Goal: Information Seeking & Learning: Learn about a topic

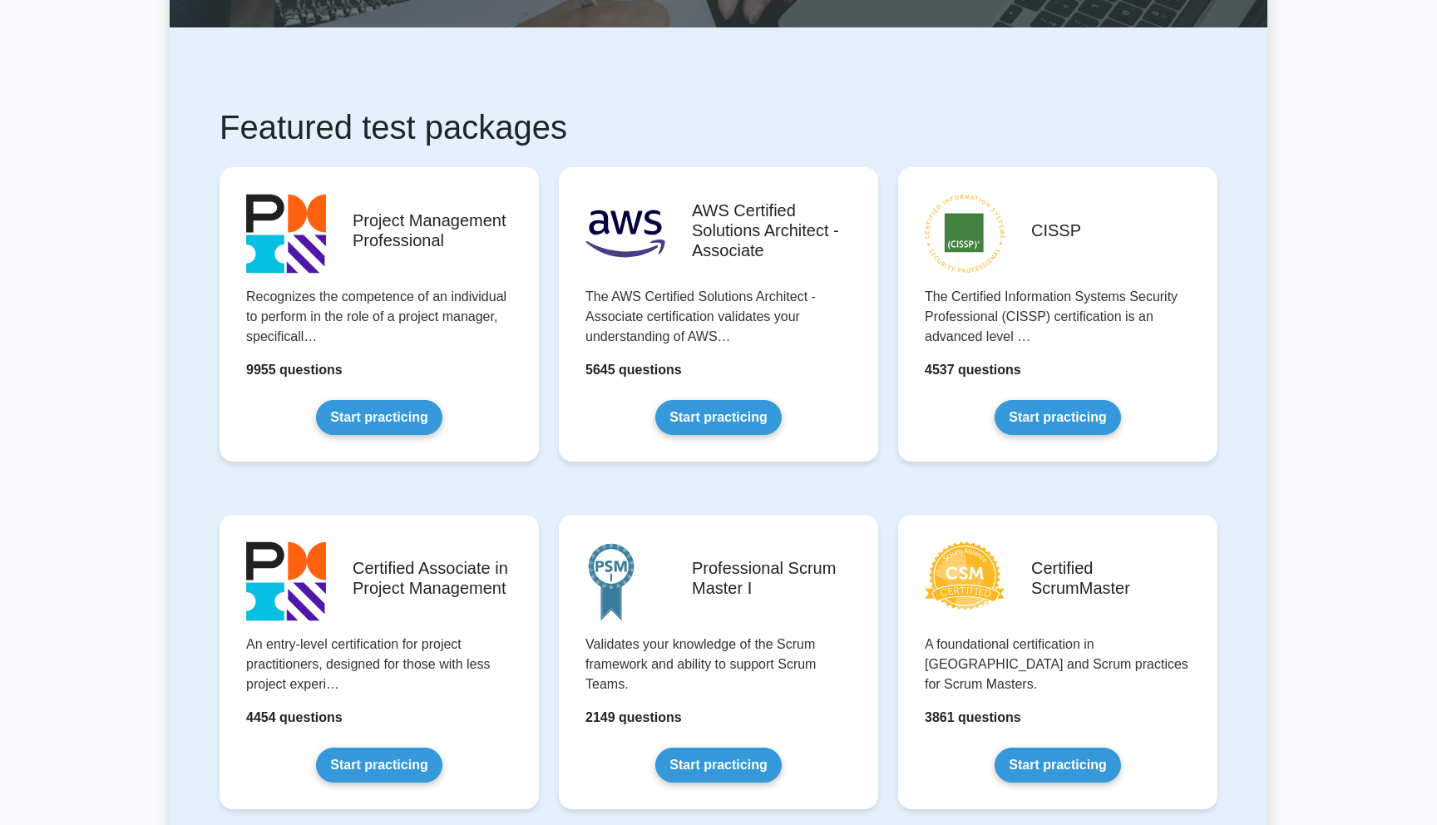
scroll to position [221, 0]
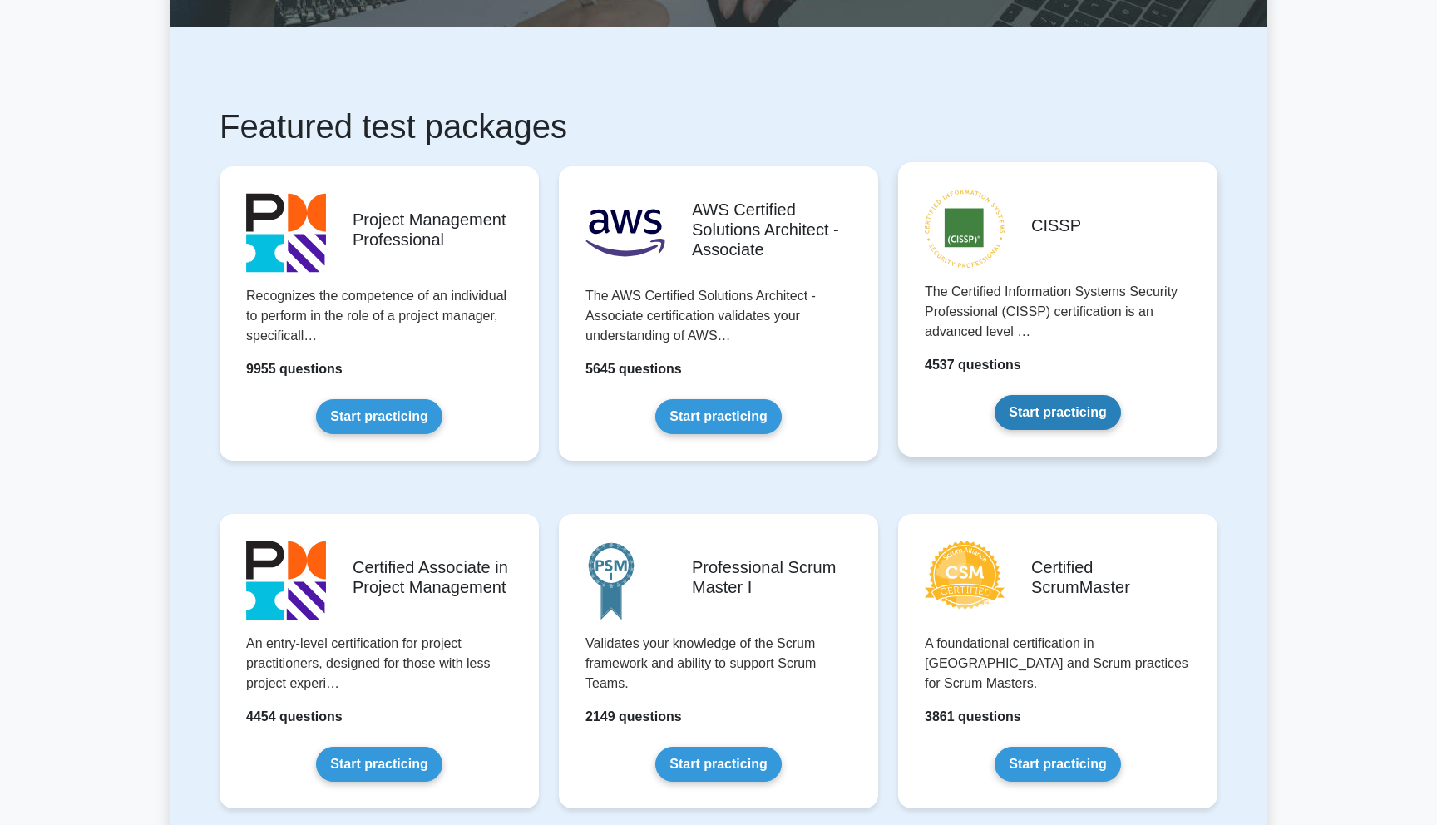
click at [1025, 410] on link "Start practicing" at bounding box center [1058, 412] width 126 height 35
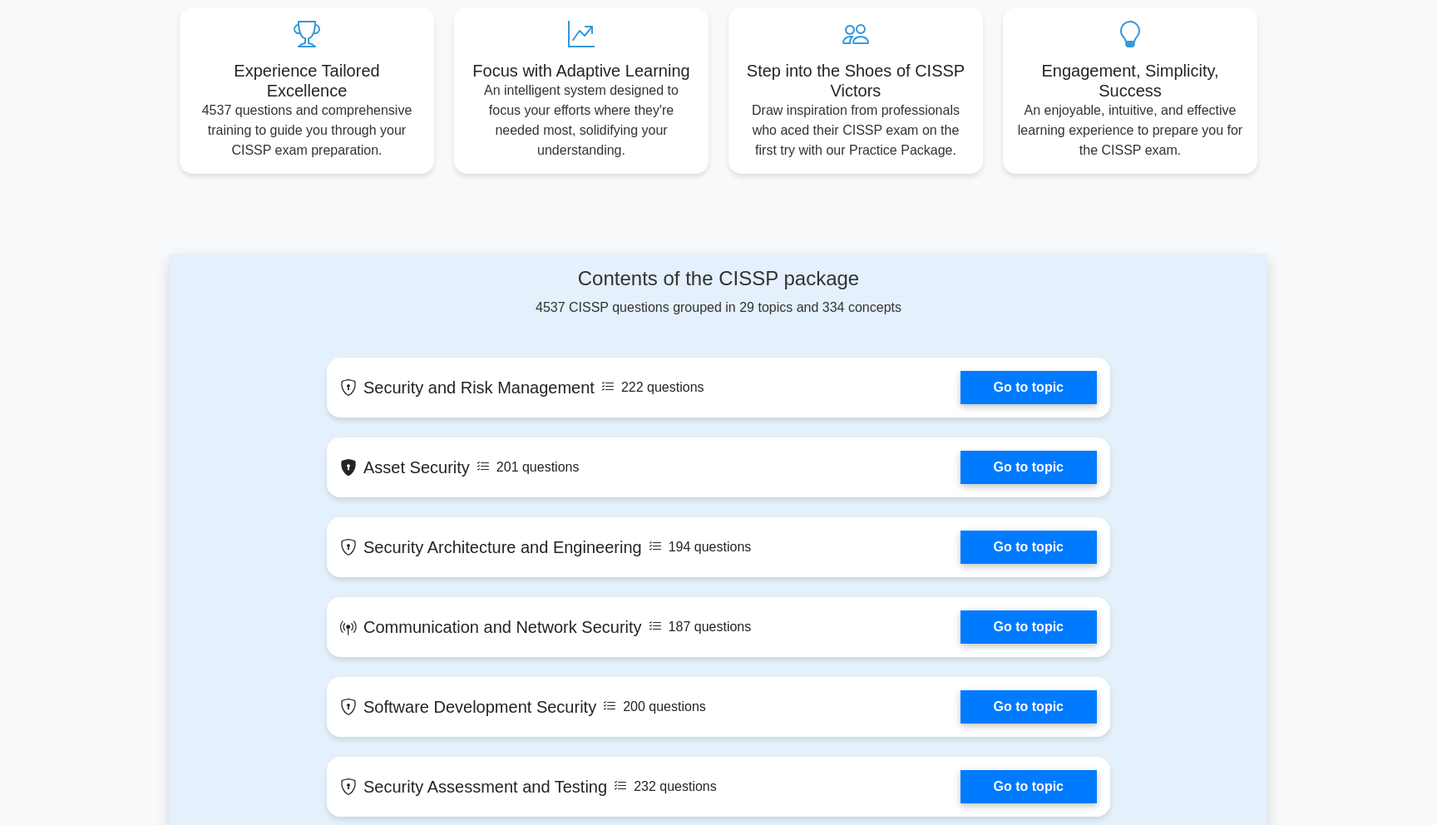
scroll to position [501, 0]
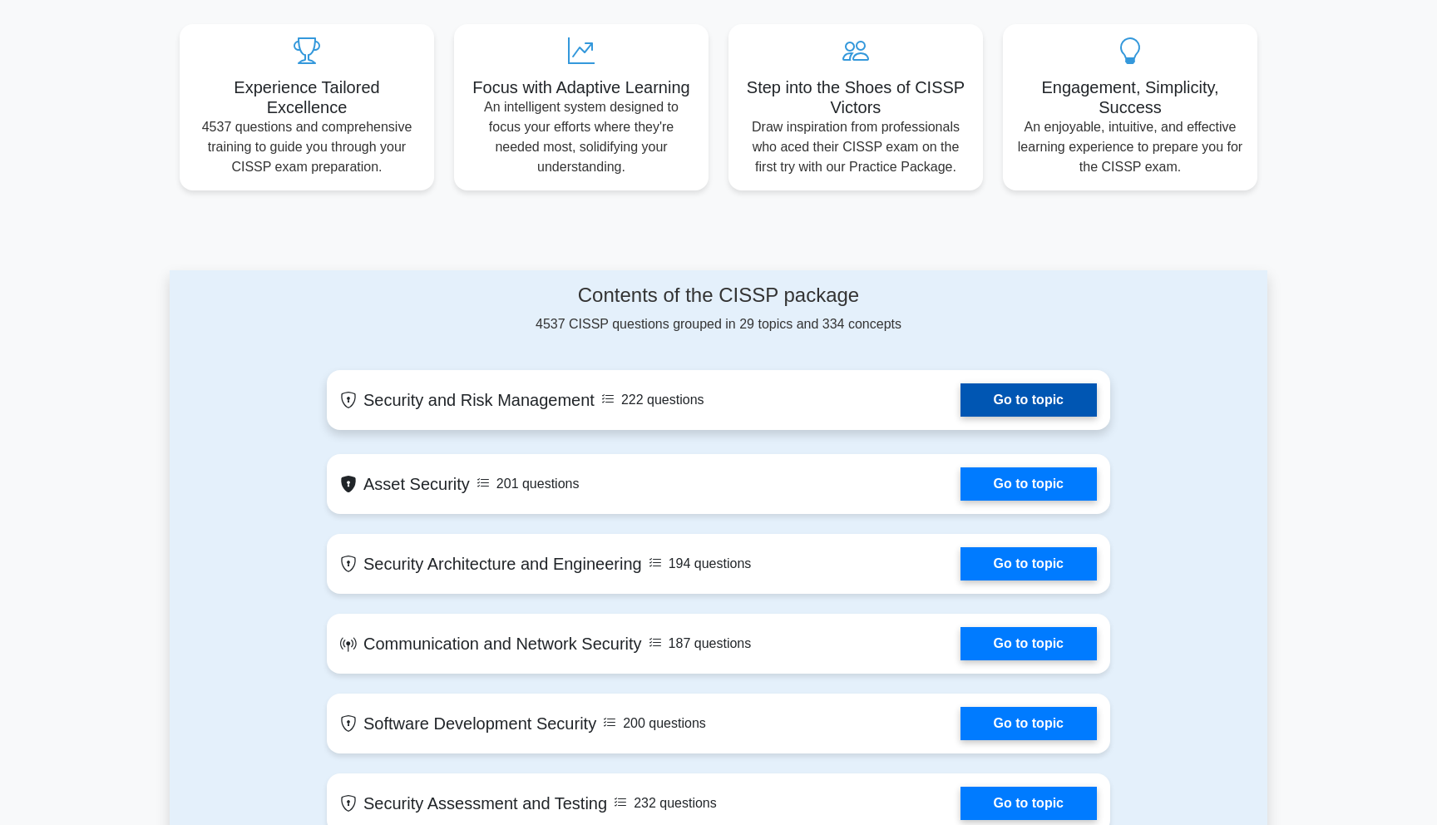
click at [1026, 399] on link "Go to topic" at bounding box center [1029, 399] width 136 height 33
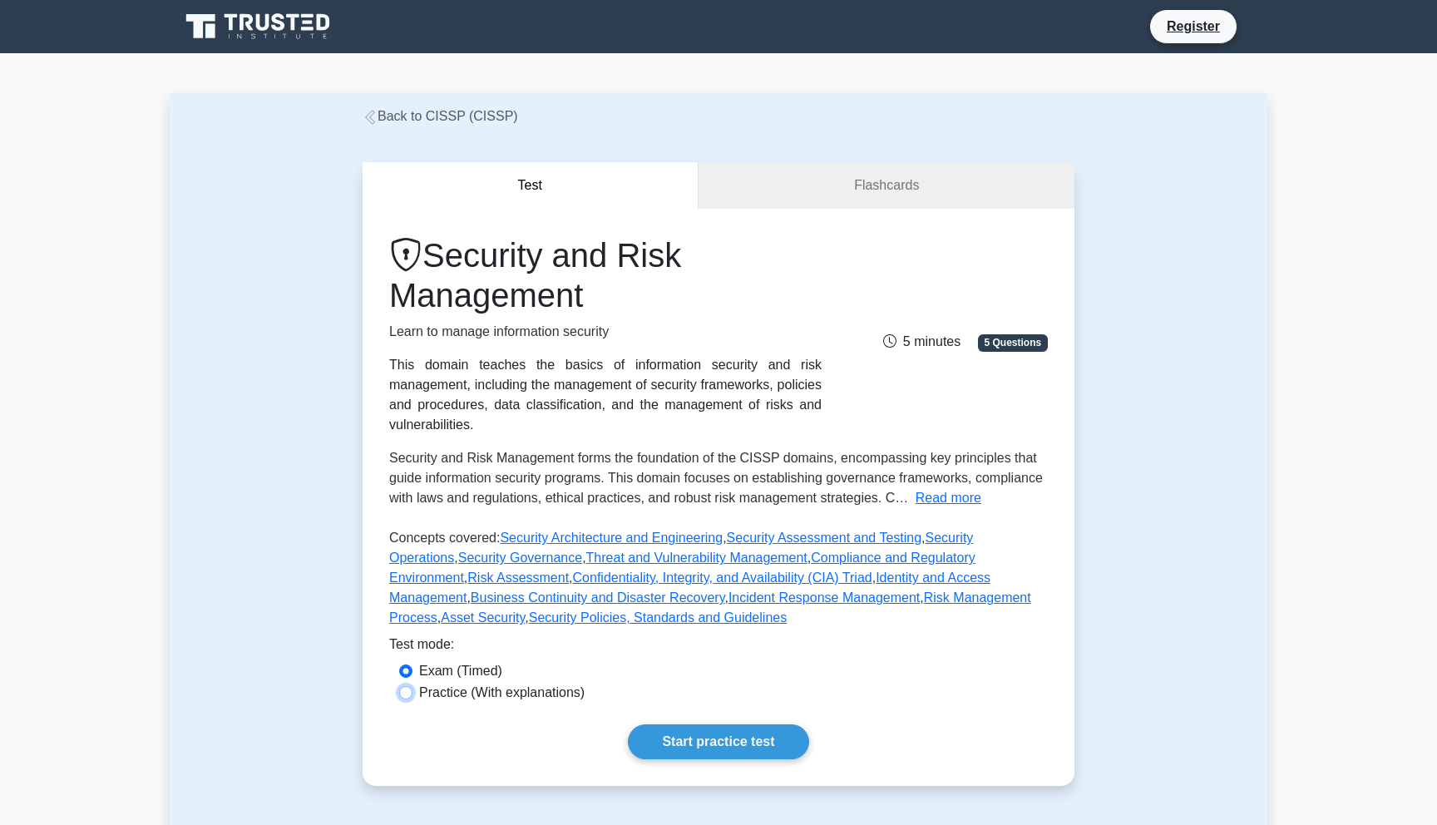
click at [408, 694] on input "Practice (With explanations)" at bounding box center [405, 692] width 13 height 13
radio input "true"
click at [844, 187] on link "Flashcards" at bounding box center [887, 185] width 376 height 47
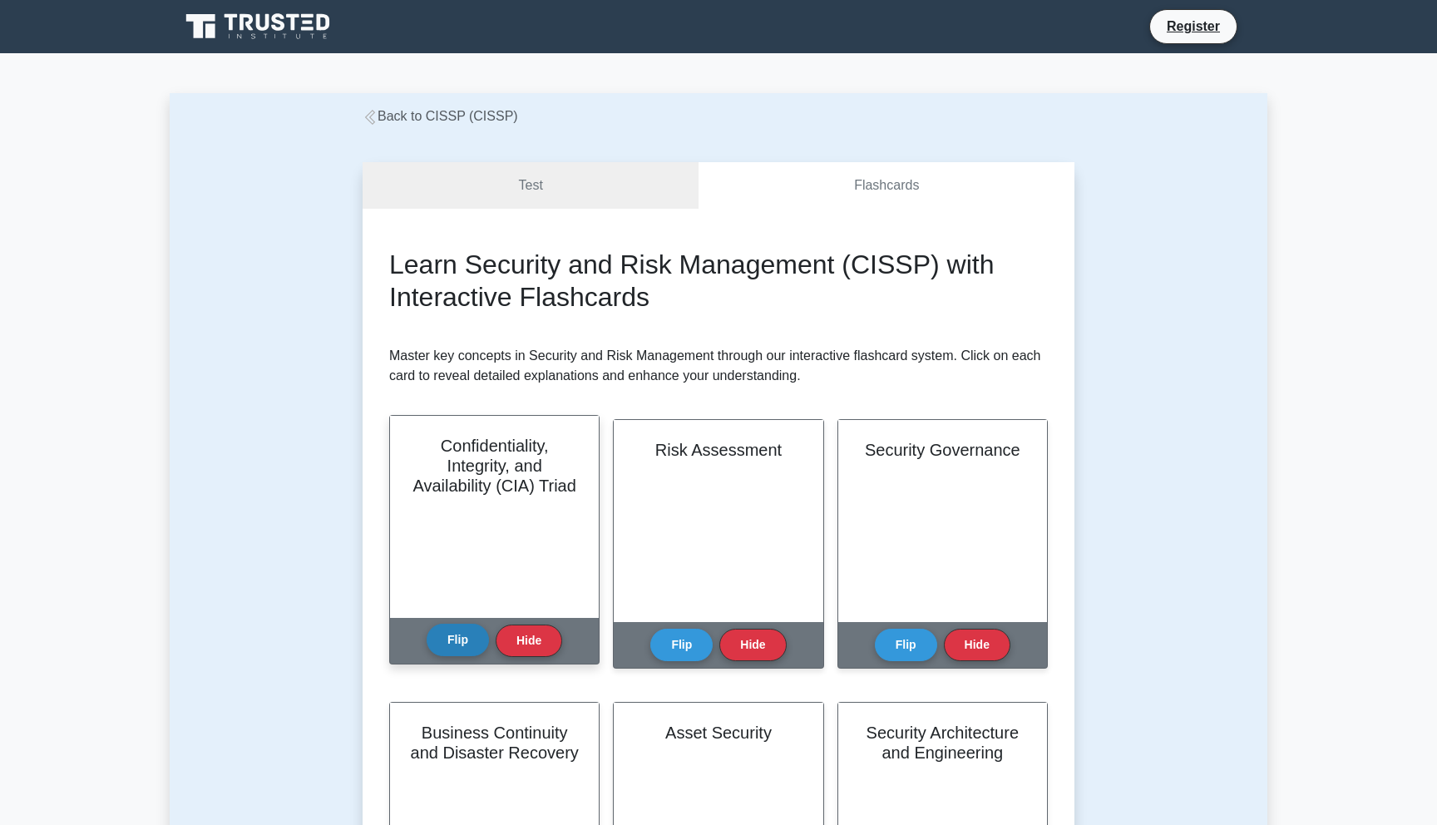
click at [462, 642] on button "Flip" at bounding box center [458, 640] width 62 height 32
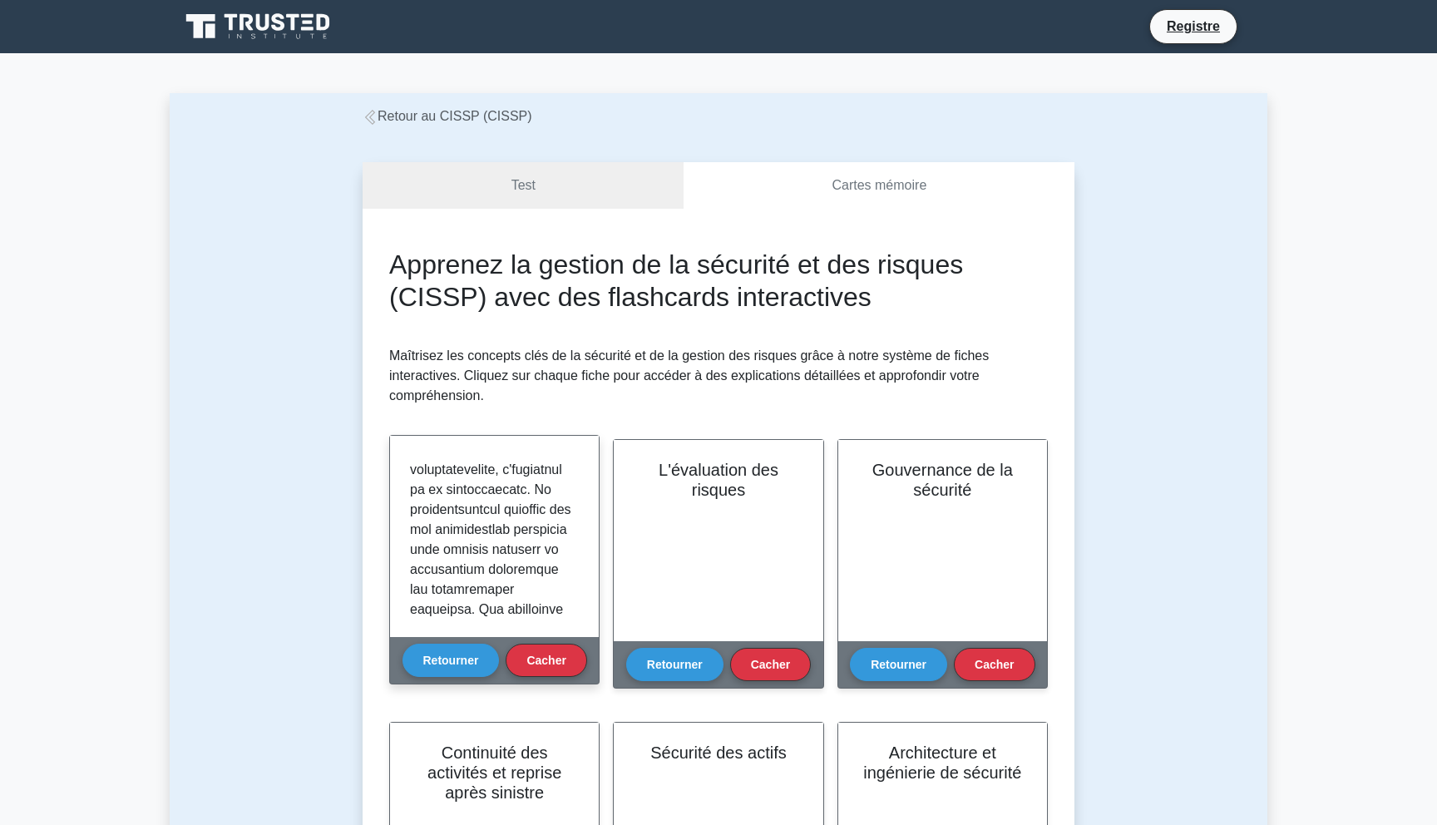
scroll to position [141, 0]
click at [450, 665] on font "Retourner" at bounding box center [451, 659] width 56 height 13
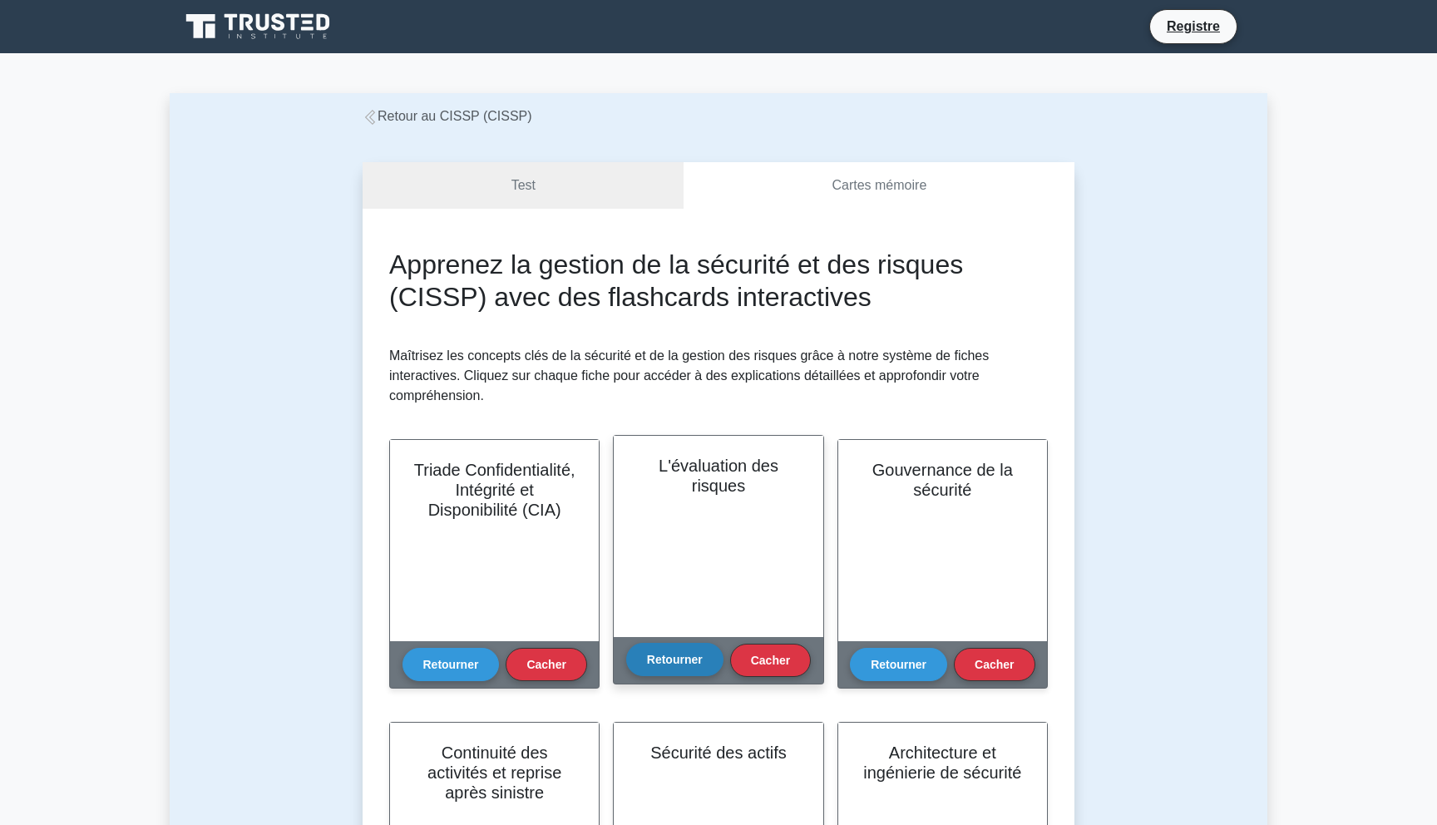
click at [709, 661] on button "Retourner" at bounding box center [674, 659] width 97 height 33
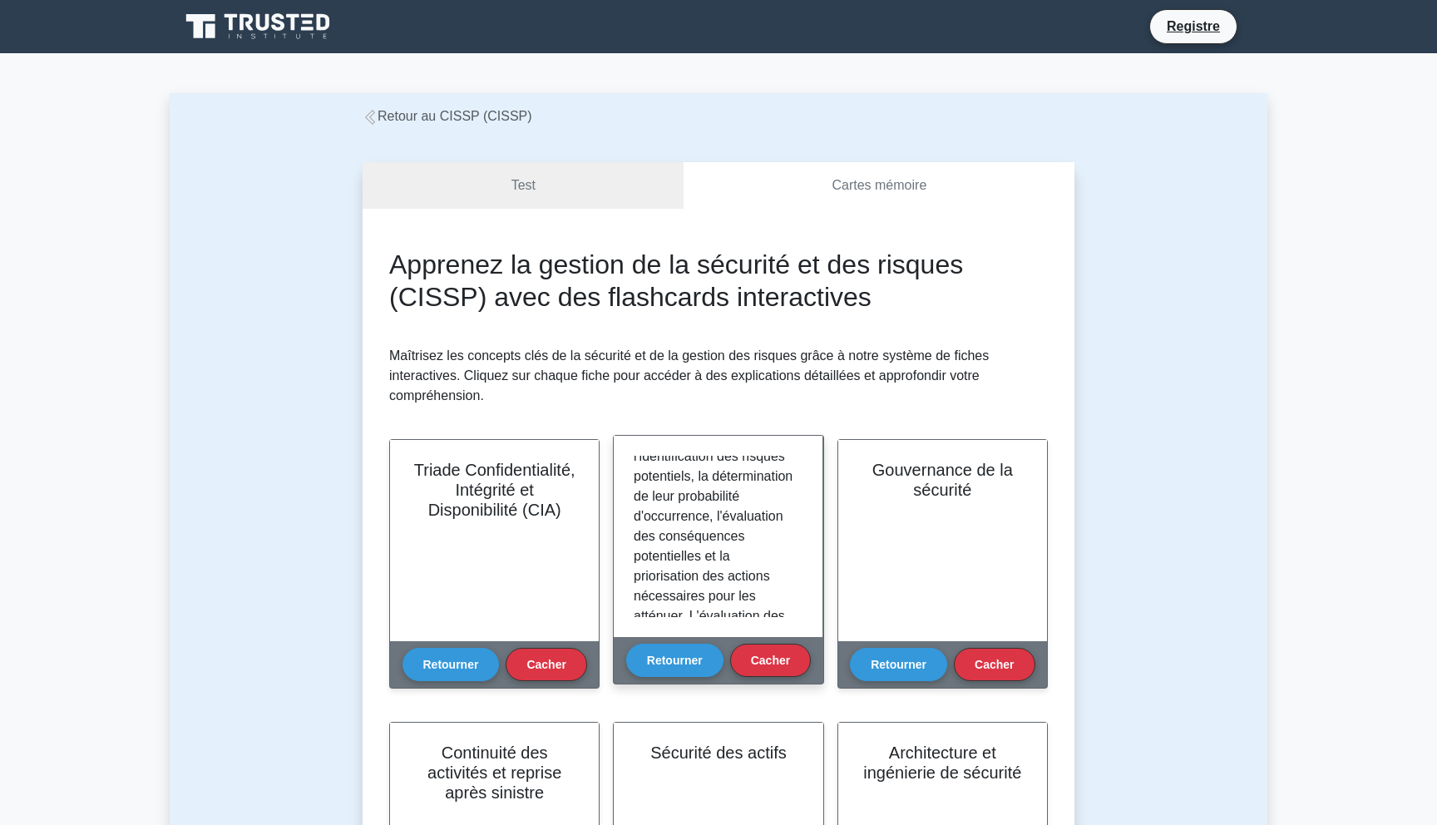
scroll to position [201, 0]
click at [751, 568] on font "L'évaluation des risques est le processus d'identification des menaces et des v…" at bounding box center [715, 613] width 162 height 713
